Goal: Task Accomplishment & Management: Use online tool/utility

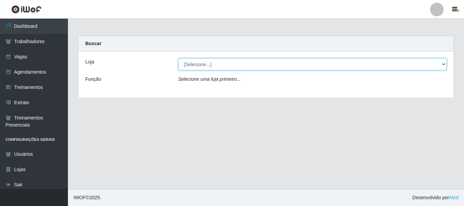
click at [441, 63] on select "[Selecione...] SuperFácil Atacado - [PERSON_NAME]" at bounding box center [313, 64] width 269 height 12
select select "399"
click at [179, 58] on select "[Selecione...] SuperFácil Atacado - [PERSON_NAME]" at bounding box center [313, 64] width 269 height 12
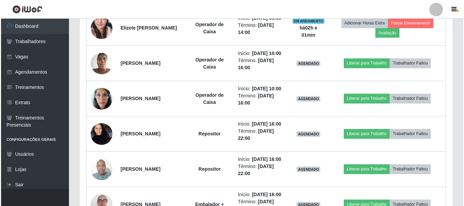
scroll to position [442, 0]
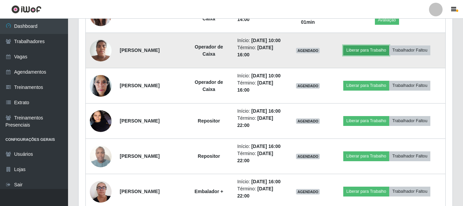
click at [373, 55] on button "Liberar para Trabalho" at bounding box center [366, 51] width 46 height 10
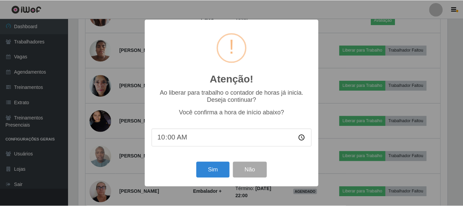
scroll to position [141, 370]
click at [216, 175] on button "Sim" at bounding box center [213, 170] width 33 height 16
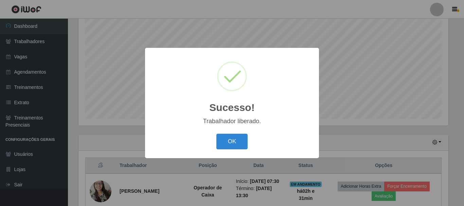
click at [217, 134] on button "OK" at bounding box center [233, 142] width 32 height 16
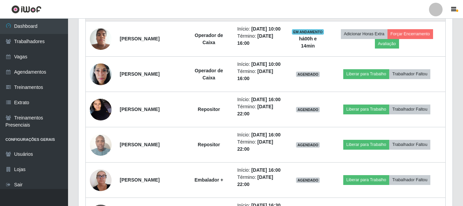
scroll to position [464, 0]
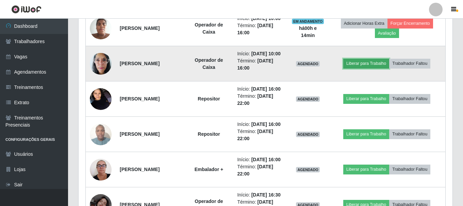
click at [374, 68] on button "Liberar para Trabalho" at bounding box center [366, 64] width 46 height 10
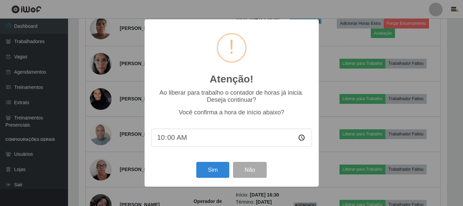
scroll to position [141, 370]
click at [206, 174] on button "Sim" at bounding box center [213, 170] width 33 height 16
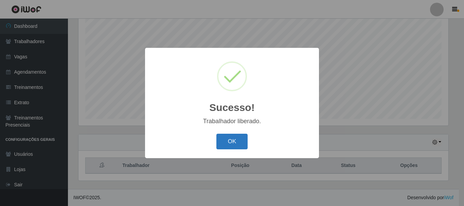
click at [234, 146] on button "OK" at bounding box center [233, 142] width 32 height 16
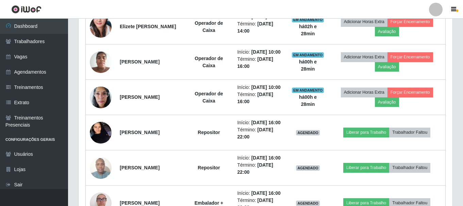
scroll to position [430, 0]
